Goal: Task Accomplishment & Management: Manage account settings

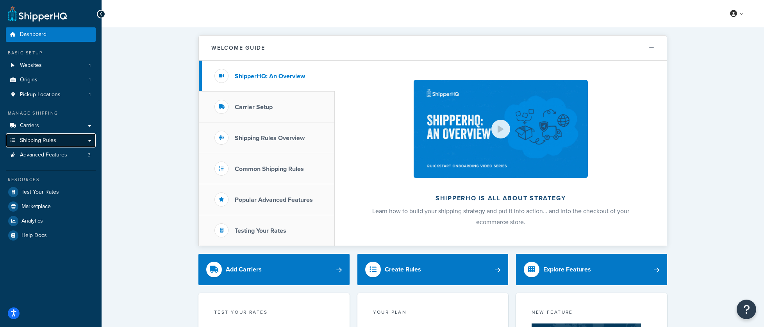
click at [57, 137] on link "Shipping Rules" at bounding box center [51, 140] width 90 height 14
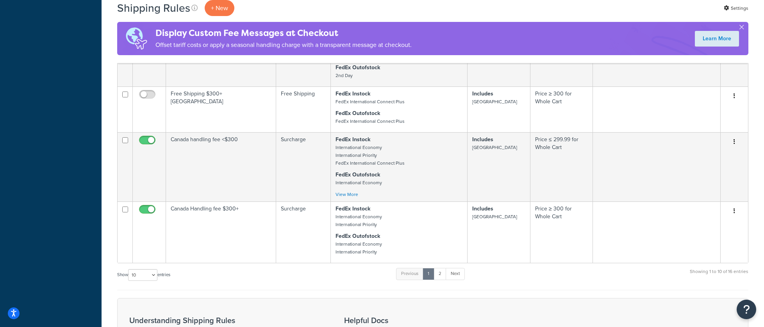
scroll to position [464, 0]
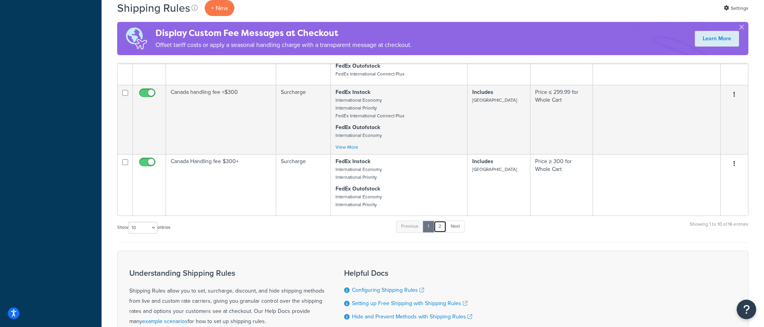
click at [444, 230] on link "2" at bounding box center [440, 226] width 13 height 12
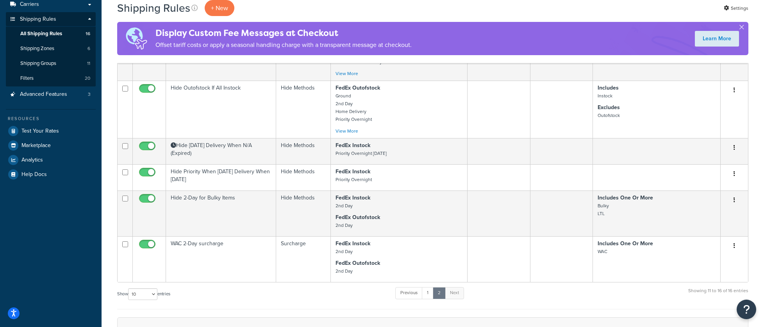
scroll to position [68, 0]
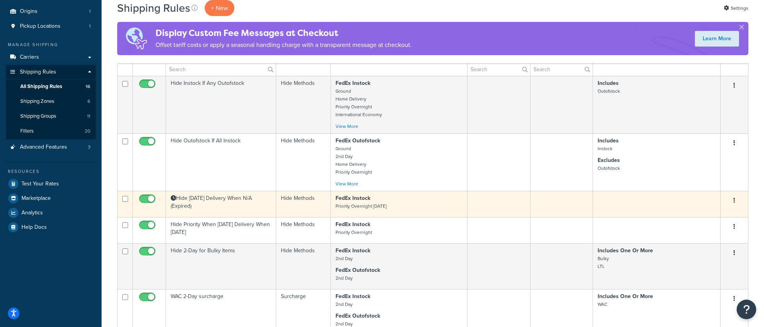
click at [735, 201] on icon "button" at bounding box center [735, 199] width 2 height 5
click at [710, 214] on link "Edit" at bounding box center [709, 215] width 62 height 16
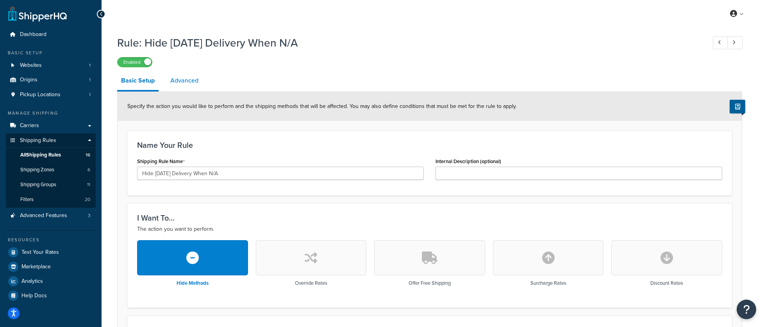
click at [170, 77] on link "Advanced" at bounding box center [184, 80] width 36 height 19
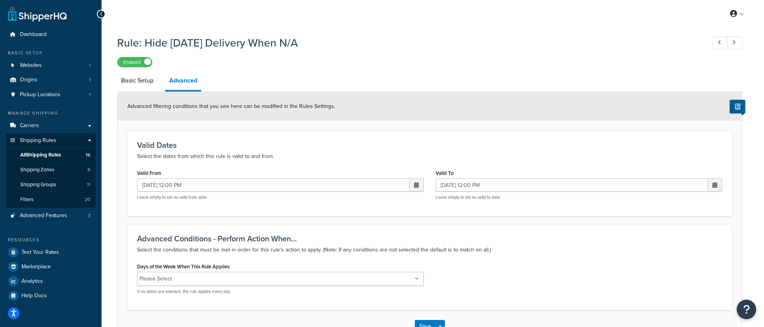
scroll to position [55, 0]
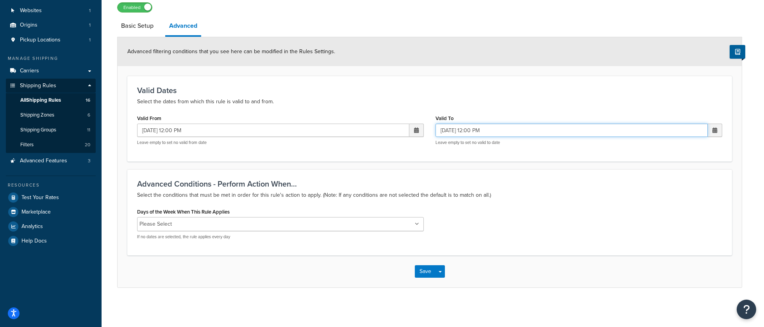
click at [487, 127] on input "[DATE] 12:00 PM" at bounding box center [572, 129] width 272 height 13
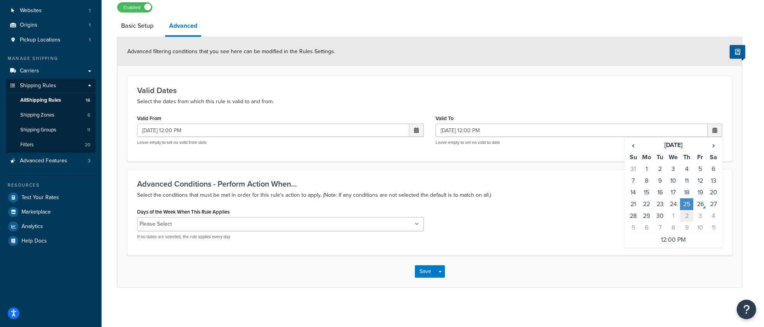
click at [688, 217] on td "2" at bounding box center [686, 216] width 13 height 12
type input "[DATE] 12:00 PM"
click at [352, 126] on input "[DATE] 12:00 PM" at bounding box center [273, 129] width 272 height 13
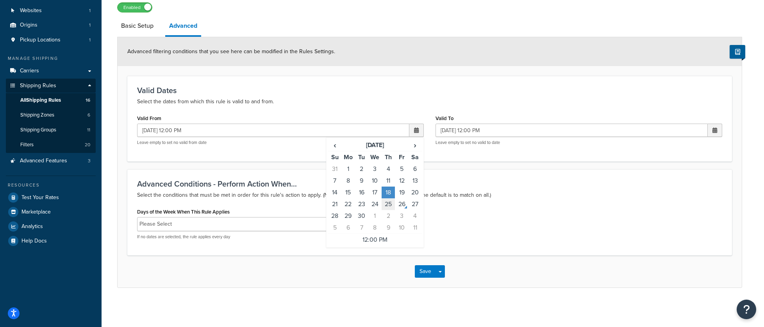
click at [389, 205] on td "25" at bounding box center [388, 204] width 13 height 12
type input "[DATE] 12:00 PM"
click at [427, 268] on button "Save" at bounding box center [425, 271] width 21 height 13
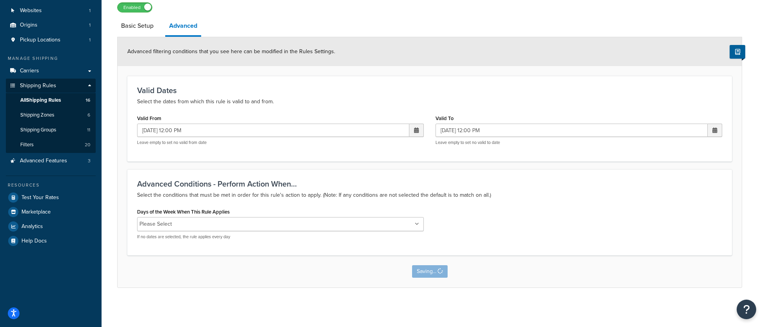
scroll to position [0, 0]
